Goal: Task Accomplishment & Management: Complete application form

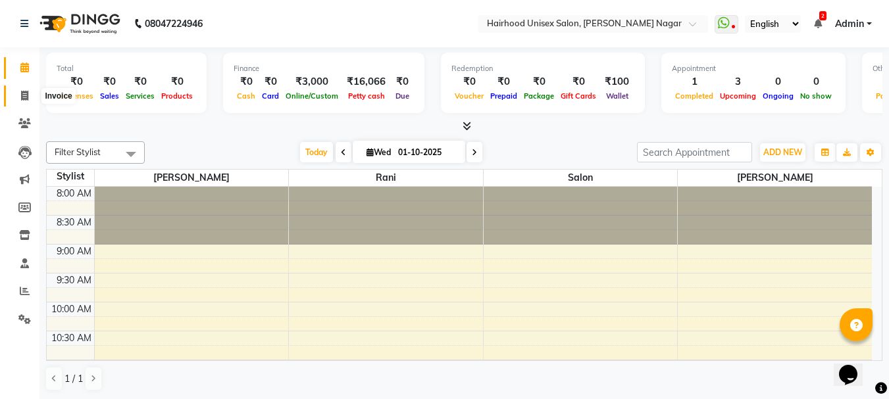
click at [23, 91] on icon at bounding box center [24, 96] width 7 height 10
select select "754"
select select "service"
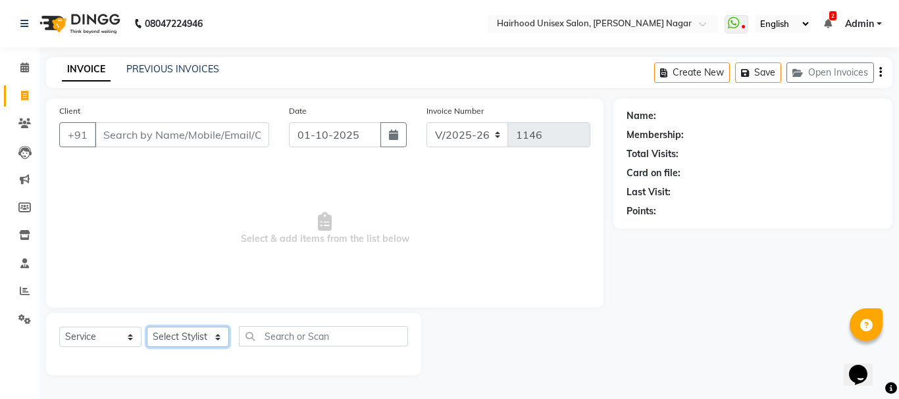
click at [188, 334] on select "Select Stylist" at bounding box center [188, 337] width 82 height 20
select select "12325"
click at [147, 327] on select "Select Stylist [PERSON_NAME] Rani Salon [PERSON_NAME]" at bounding box center [188, 337] width 82 height 20
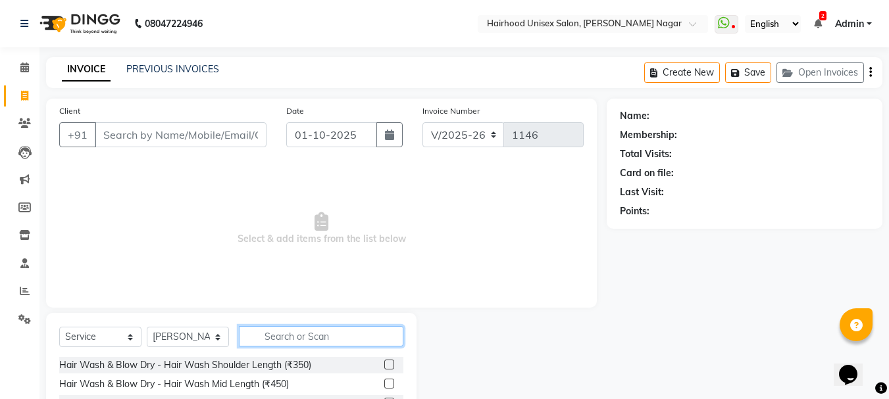
click at [305, 340] on input "text" at bounding box center [321, 336] width 164 height 20
type input "r"
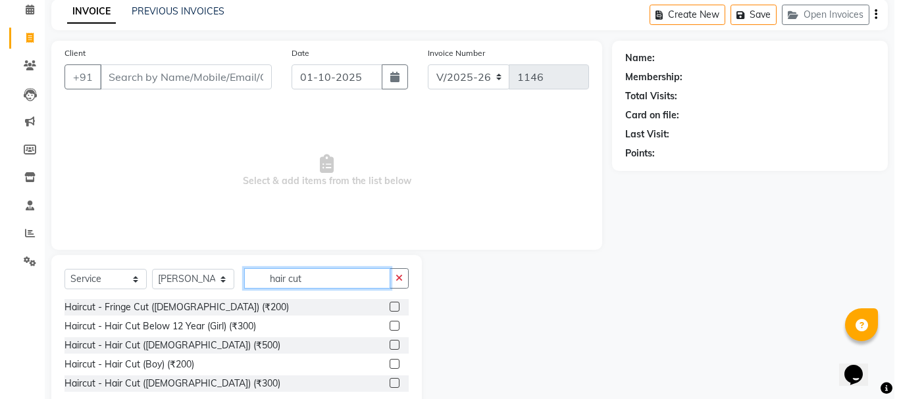
scroll to position [91, 0]
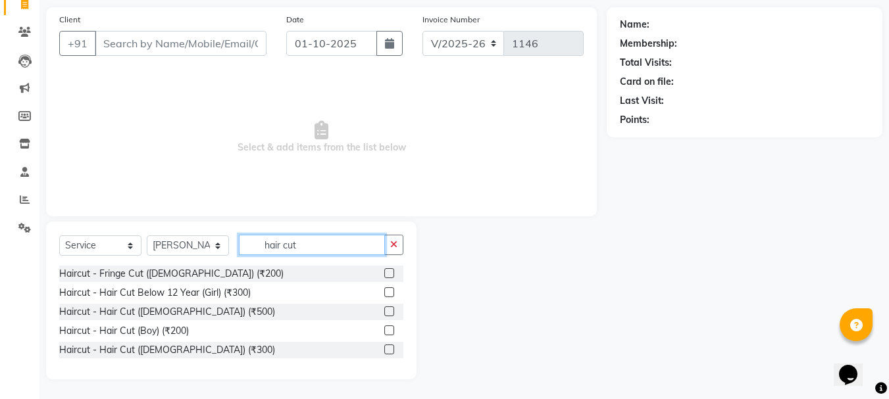
type input "hair cut"
click at [391, 347] on label at bounding box center [389, 350] width 10 height 10
click at [391, 347] on input "checkbox" at bounding box center [388, 350] width 9 height 9
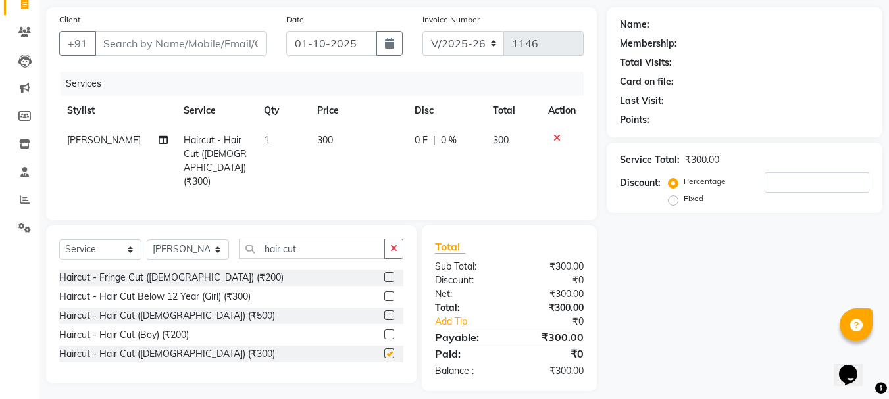
checkbox input "false"
click at [353, 253] on input "hair cut" at bounding box center [312, 249] width 146 height 20
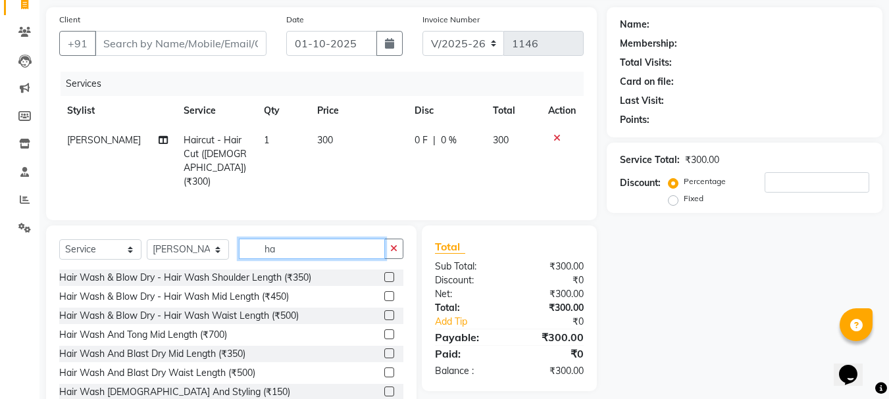
type input "h"
click at [319, 249] on input "text" at bounding box center [321, 249] width 164 height 20
click at [321, 240] on input "text" at bounding box center [321, 249] width 164 height 20
click at [290, 242] on input "text" at bounding box center [321, 249] width 164 height 20
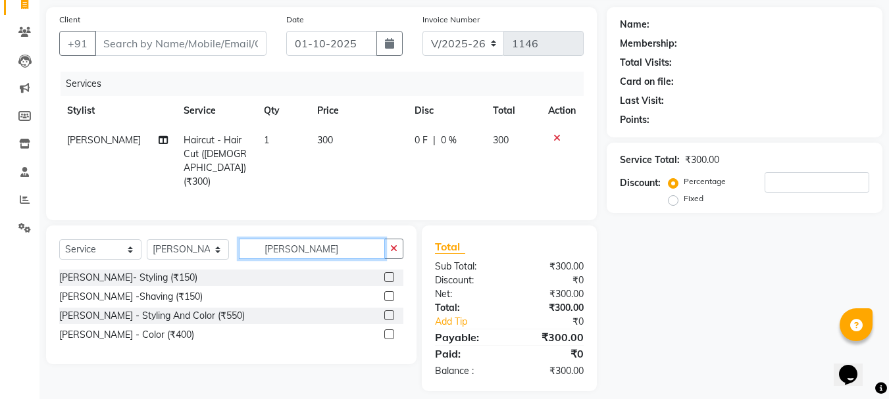
type input "[PERSON_NAME]"
click at [391, 272] on label at bounding box center [389, 277] width 10 height 10
click at [391, 274] on input "checkbox" at bounding box center [388, 278] width 9 height 9
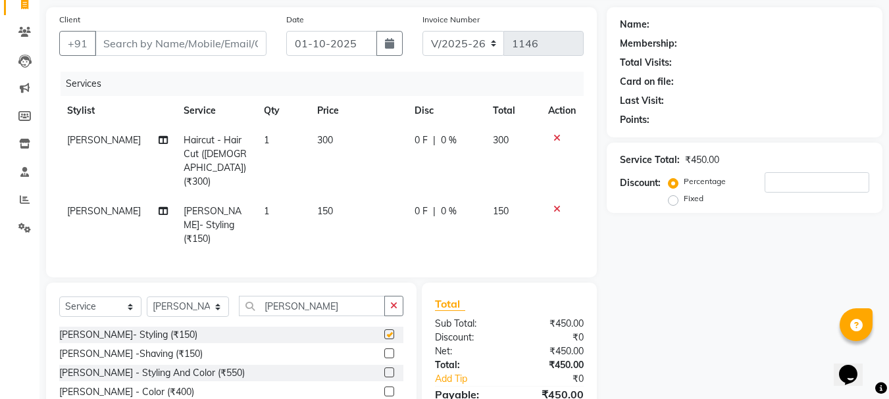
checkbox input "false"
click at [224, 37] on input "Client" at bounding box center [181, 43] width 172 height 25
click at [185, 40] on input "Client" at bounding box center [181, 43] width 172 height 25
type input "7"
type input "0"
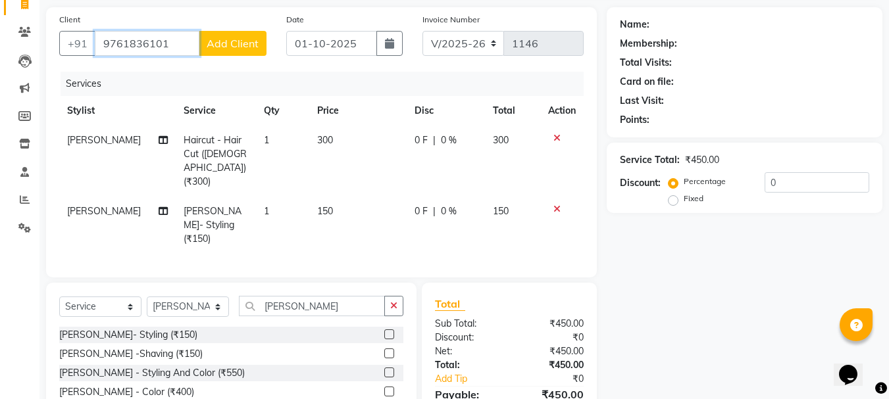
type input "9761836101"
click at [222, 41] on span "Add Client" at bounding box center [233, 43] width 52 height 13
select select "22"
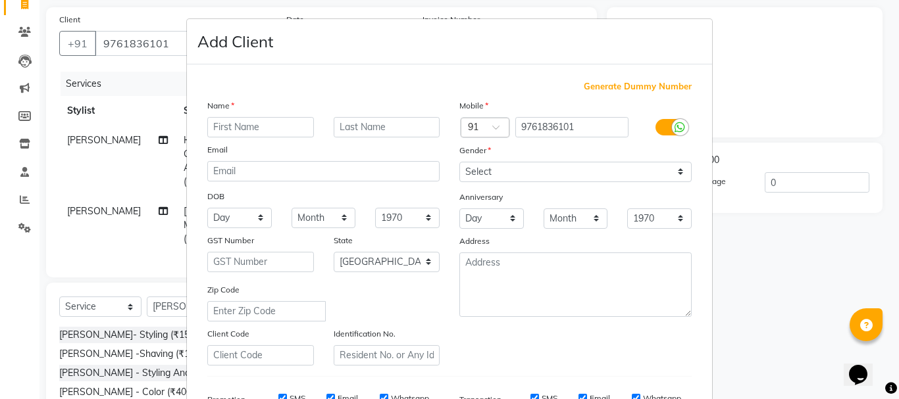
click at [251, 122] on input "text" at bounding box center [260, 127] width 107 height 20
click at [210, 126] on input "[PERSON_NAME]" at bounding box center [260, 127] width 107 height 20
type input "[PERSON_NAME]"
click at [549, 167] on select "Select [DEMOGRAPHIC_DATA] [DEMOGRAPHIC_DATA] Other Prefer Not To Say" at bounding box center [575, 172] width 232 height 20
select select "[DEMOGRAPHIC_DATA]"
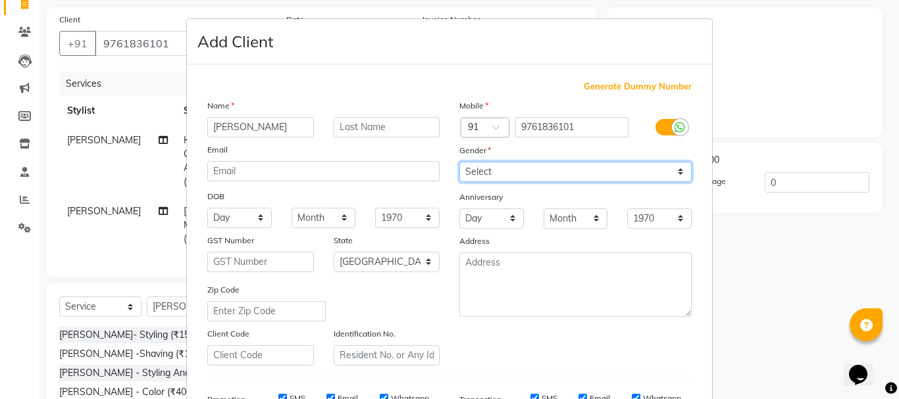
click at [459, 162] on select "Select [DEMOGRAPHIC_DATA] [DEMOGRAPHIC_DATA] Other Prefer Not To Say" at bounding box center [575, 172] width 232 height 20
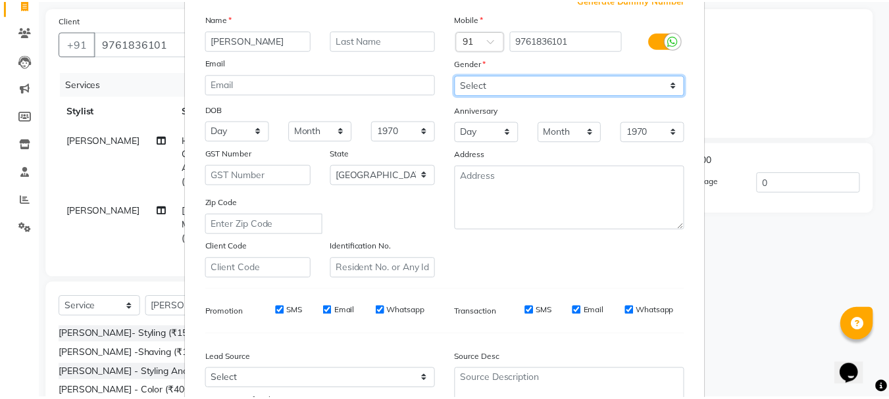
scroll to position [208, 0]
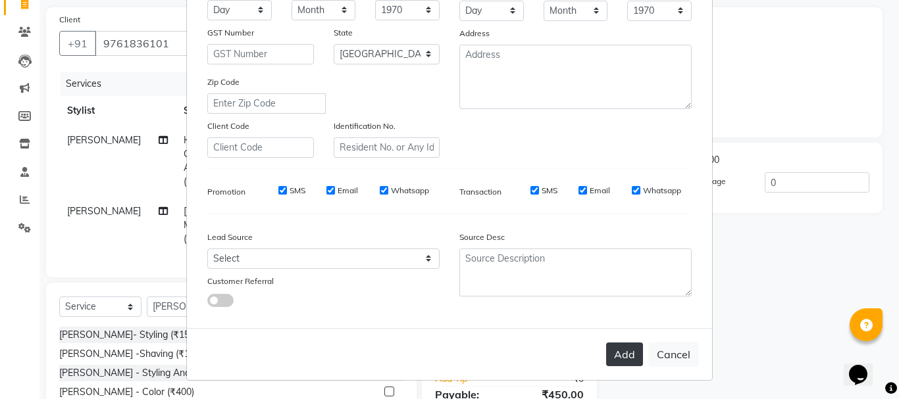
click at [618, 350] on button "Add" at bounding box center [624, 355] width 37 height 24
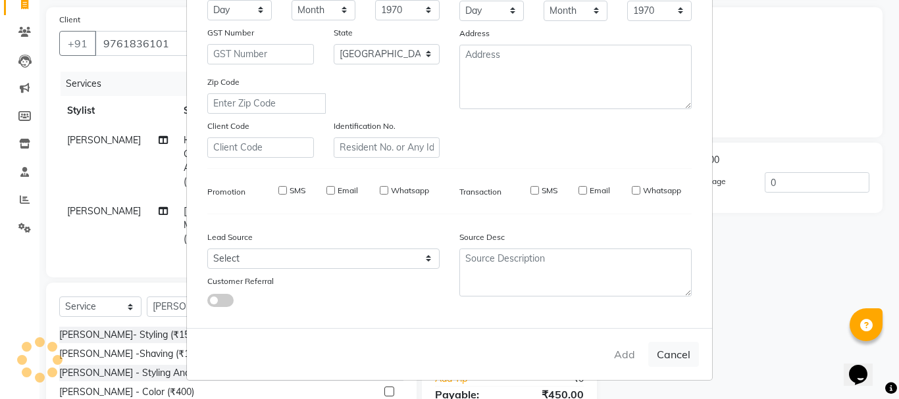
select select
select select "null"
select select
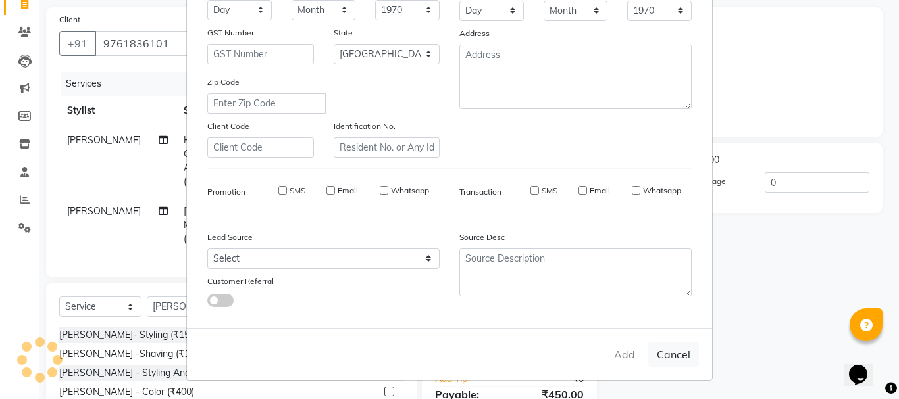
select select
checkbox input "false"
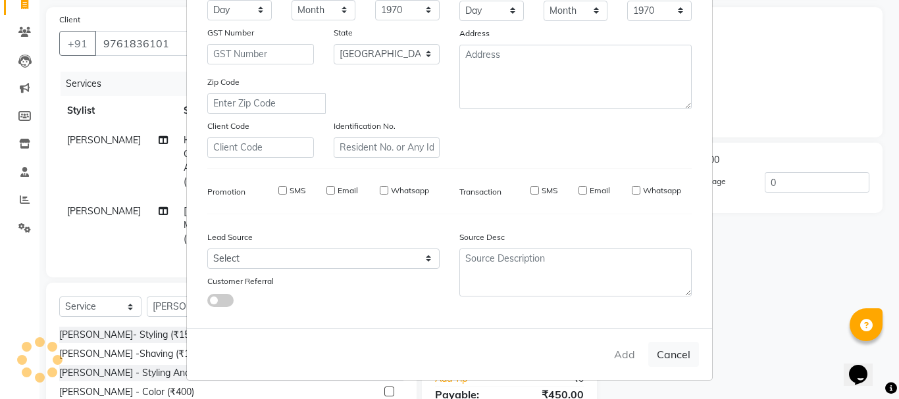
checkbox input "false"
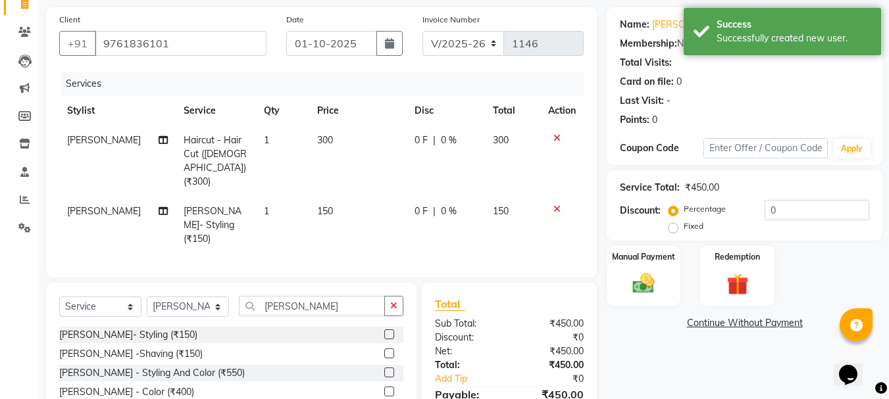
scroll to position [143, 0]
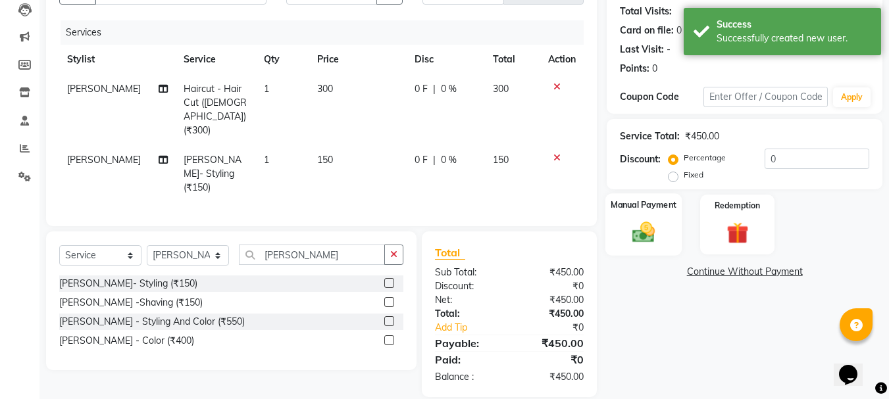
click at [662, 243] on div "Manual Payment" at bounding box center [643, 224] width 77 height 62
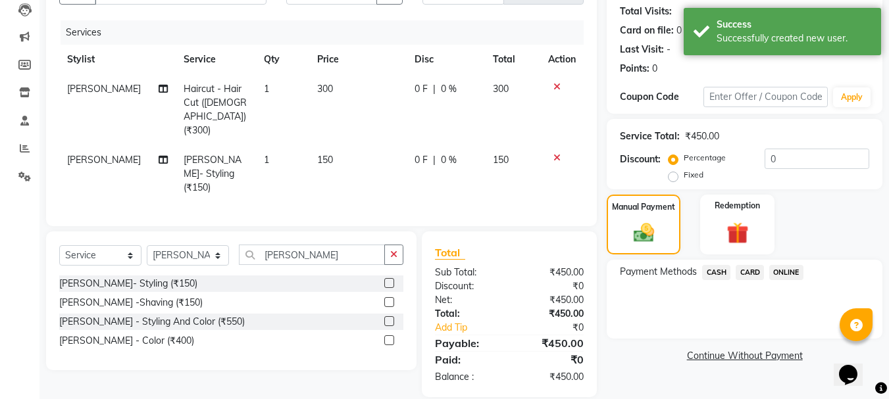
click at [784, 272] on span "ONLINE" at bounding box center [786, 272] width 34 height 15
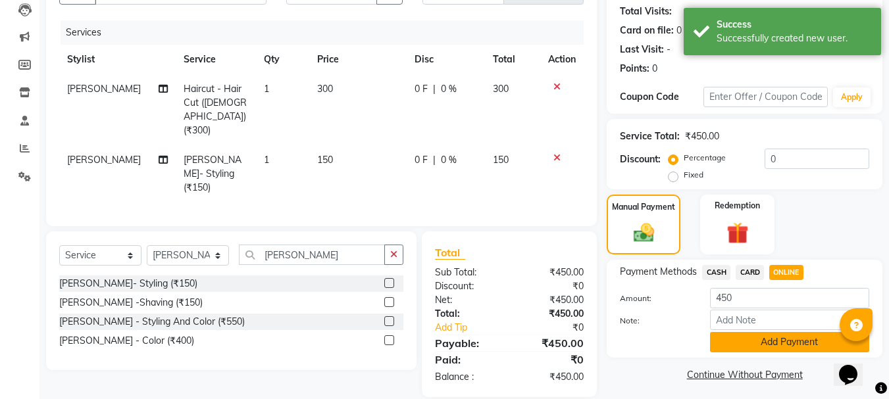
click at [724, 343] on button "Add Payment" at bounding box center [789, 342] width 159 height 20
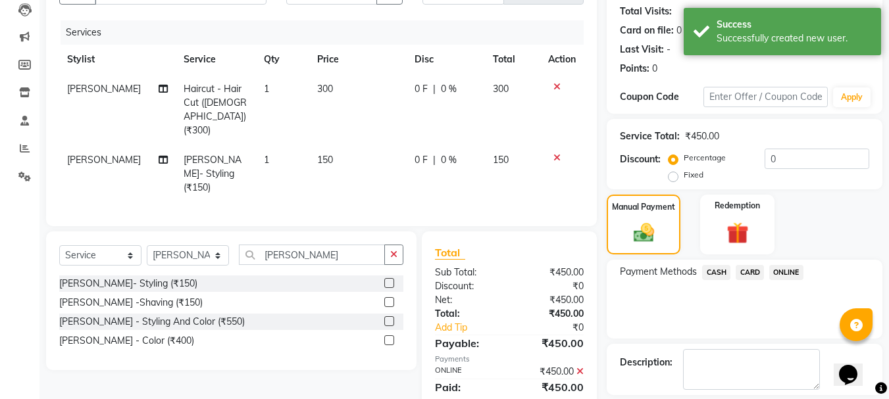
scroll to position [203, 0]
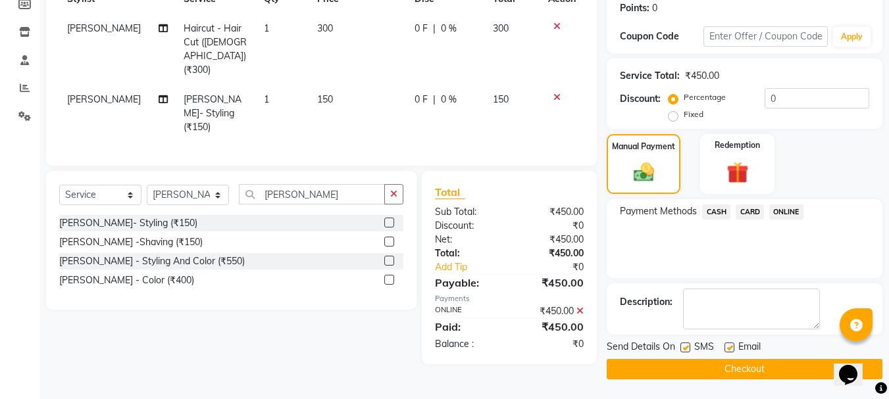
click at [698, 369] on button "Checkout" at bounding box center [744, 369] width 276 height 20
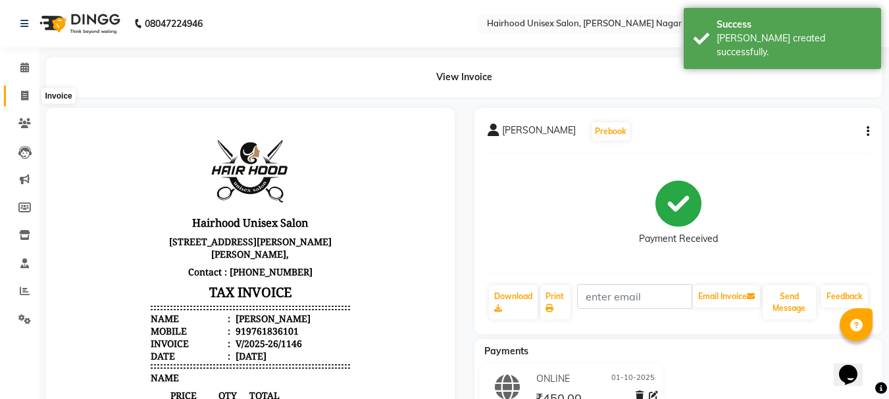
click at [26, 95] on icon at bounding box center [24, 96] width 7 height 10
select select "754"
select select "service"
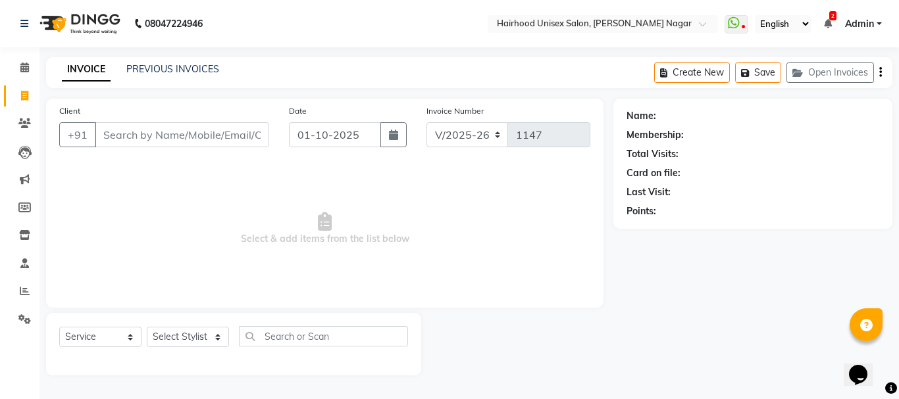
click at [370, 155] on div "Date [DATE]" at bounding box center [347, 131] width 137 height 54
